Goal: Task Accomplishment & Management: Manage account settings

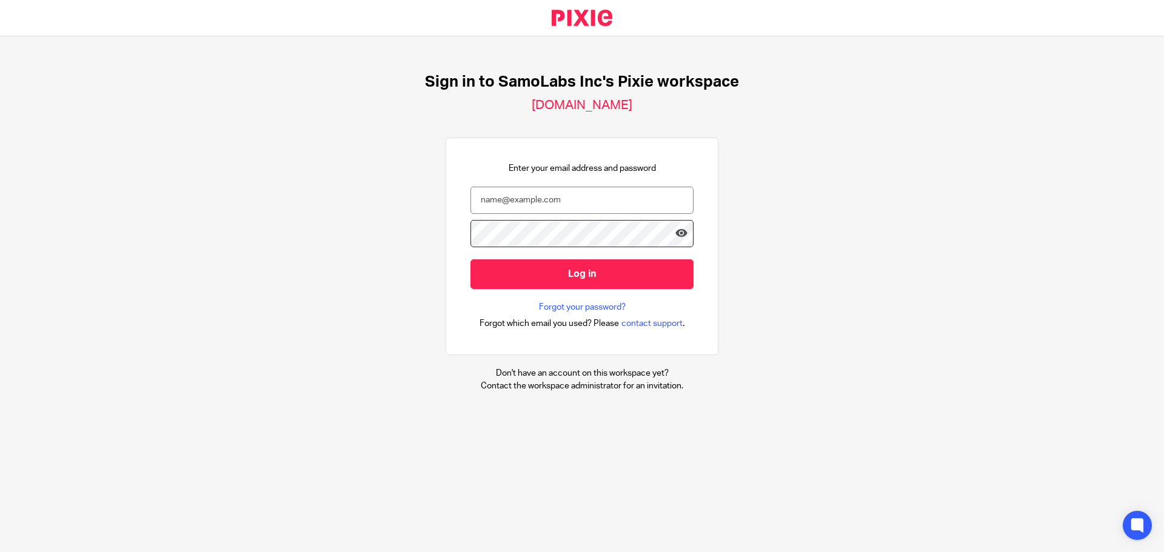
click at [573, 202] on input "email" at bounding box center [581, 200] width 223 height 27
type input "[EMAIL_ADDRESS][DOMAIN_NAME]"
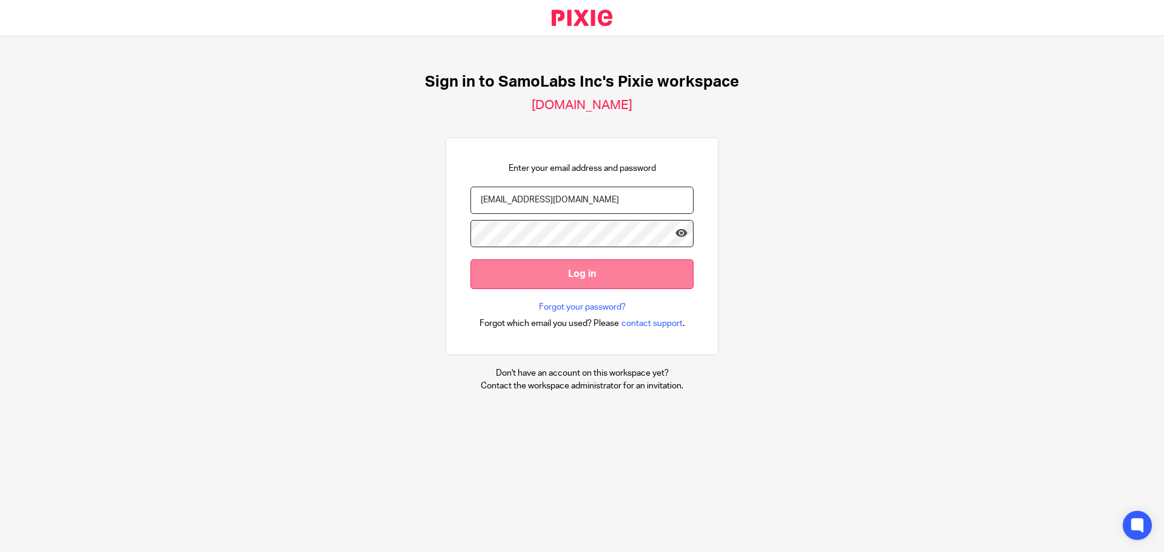
click at [596, 274] on input "Log in" at bounding box center [581, 274] width 223 height 30
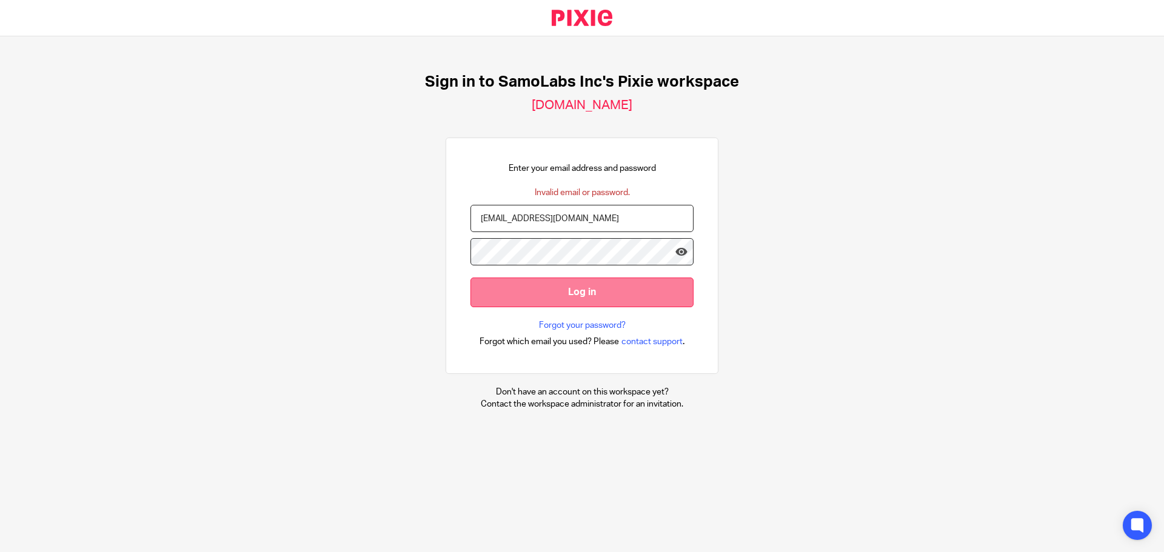
click at [599, 287] on input "Log in" at bounding box center [581, 293] width 223 height 30
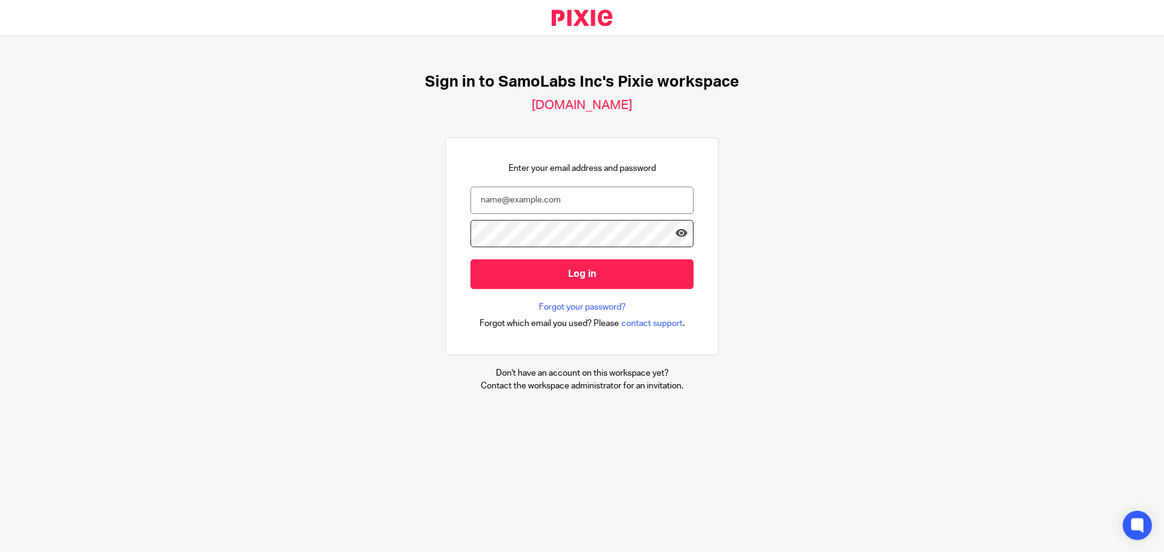
click at [584, 18] on link at bounding box center [582, 18] width 100 height 36
click at [610, 105] on h2 "[DOMAIN_NAME]" at bounding box center [581, 106] width 101 height 16
